Goal: Navigation & Orientation: Find specific page/section

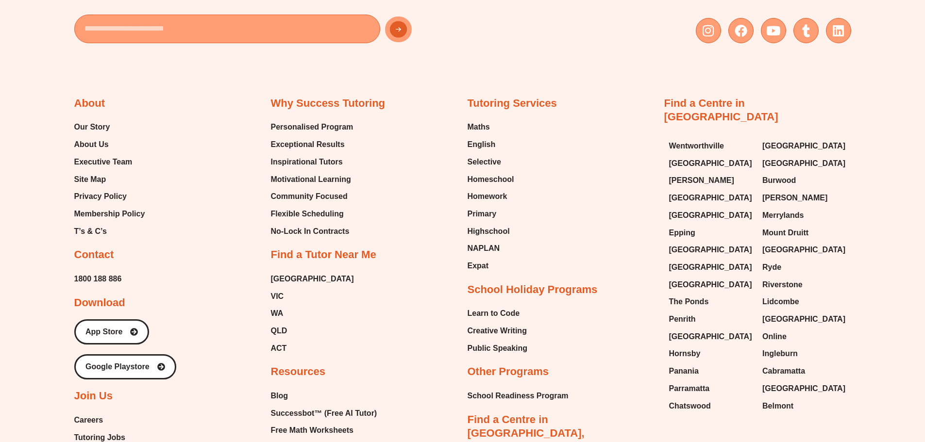
scroll to position [4170, 0]
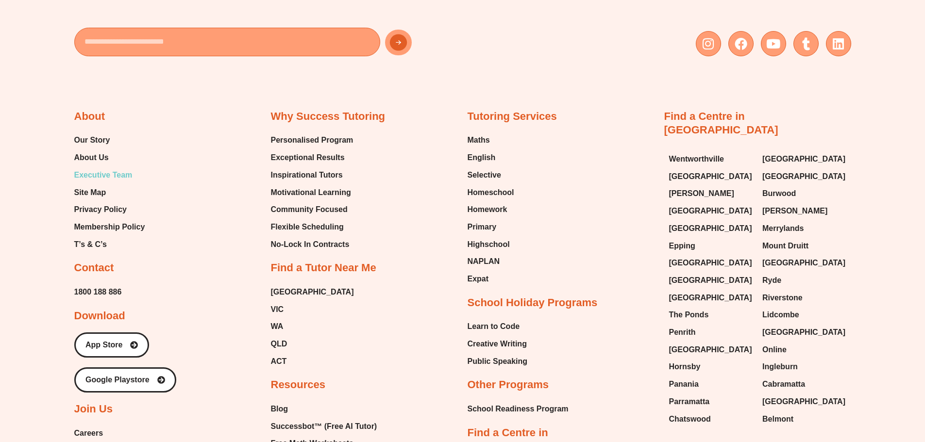
click at [107, 168] on span "Executive Team" at bounding box center [103, 175] width 58 height 15
click at [96, 151] on span "About Us" at bounding box center [91, 158] width 34 height 15
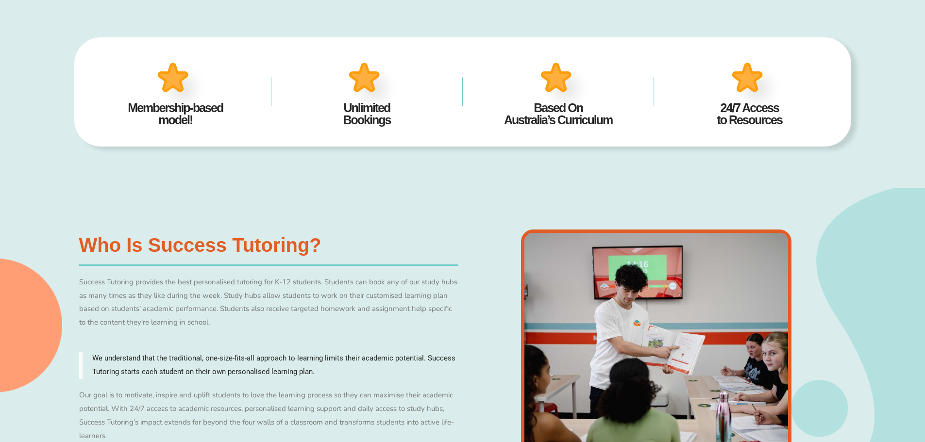
scroll to position [483, 0]
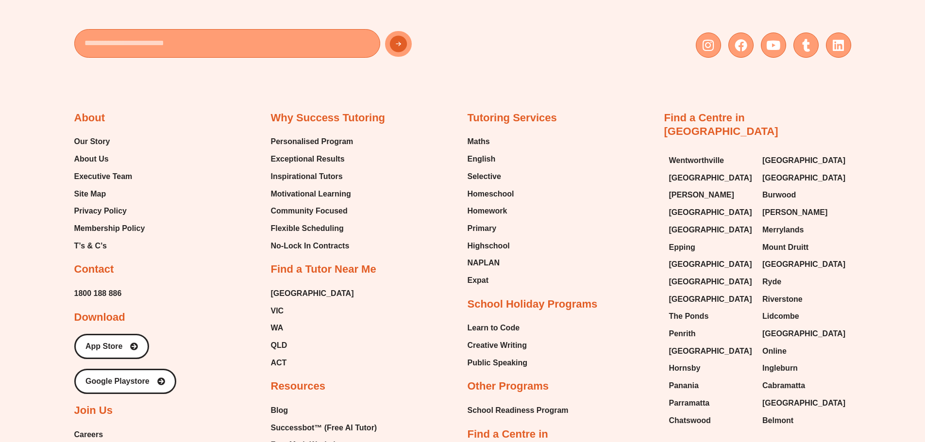
scroll to position [4170, 0]
